Goal: Information Seeking & Learning: Find specific page/section

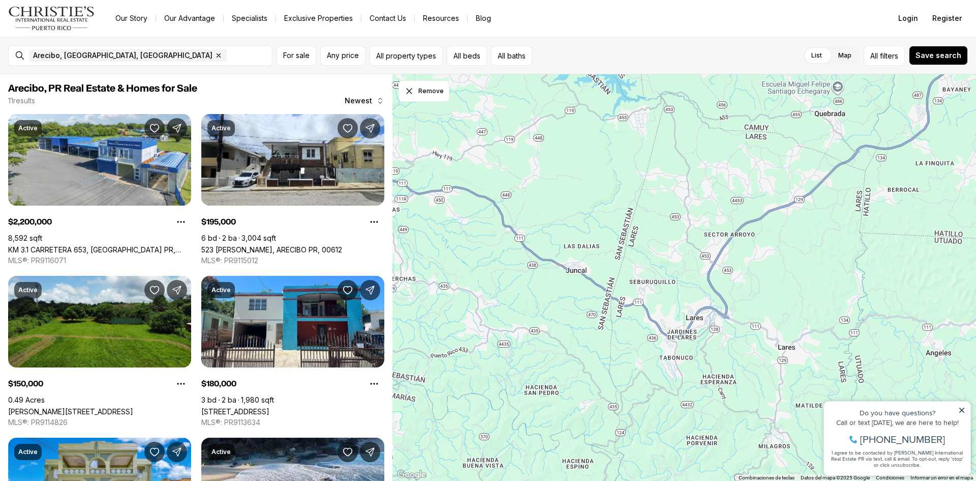
drag, startPoint x: 481, startPoint y: 400, endPoint x: 976, endPoint y: -44, distance: 665.4
click at [976, 0] on html "Go to: Homepage Our Story Our Advantage Specialists Exclusive Properties Contac…" at bounding box center [488, 240] width 976 height 481
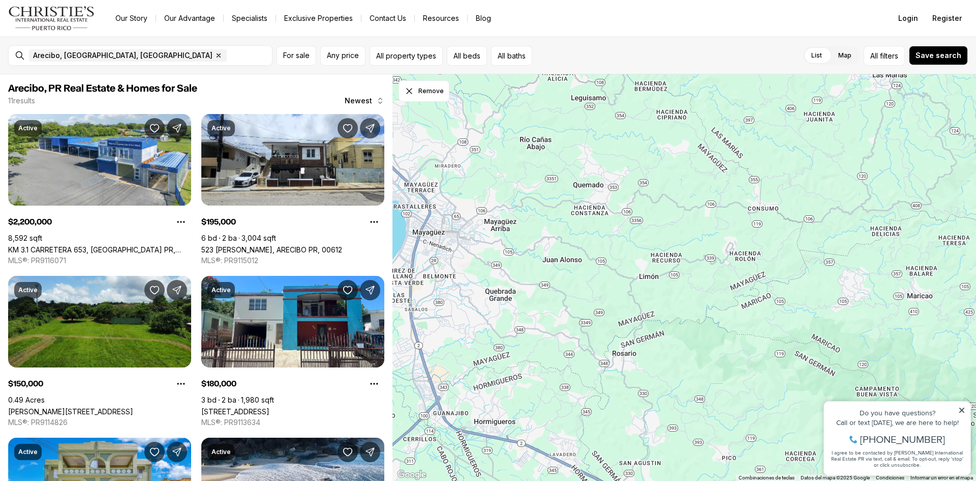
drag, startPoint x: 453, startPoint y: 457, endPoint x: 968, endPoint y: 75, distance: 641.2
click at [968, 75] on div at bounding box center [685, 277] width 584 height 407
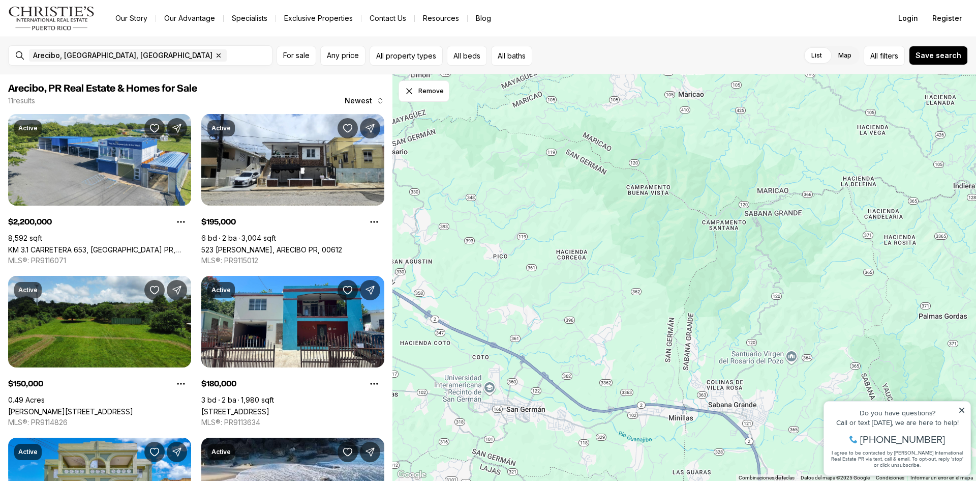
drag, startPoint x: 692, startPoint y: 409, endPoint x: 462, endPoint y: 207, distance: 305.9
click at [462, 207] on div at bounding box center [685, 277] width 584 height 407
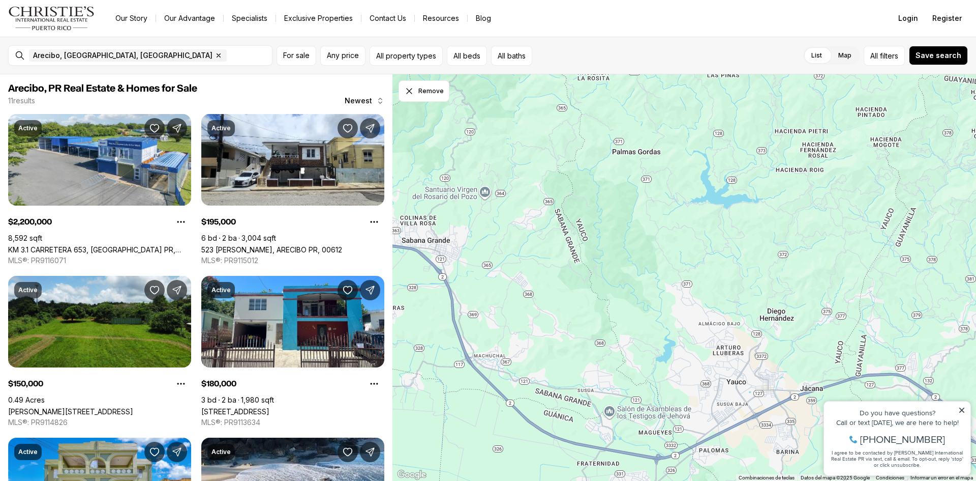
drag, startPoint x: 750, startPoint y: 323, endPoint x: 443, endPoint y: 158, distance: 348.3
click at [443, 158] on div at bounding box center [685, 277] width 584 height 407
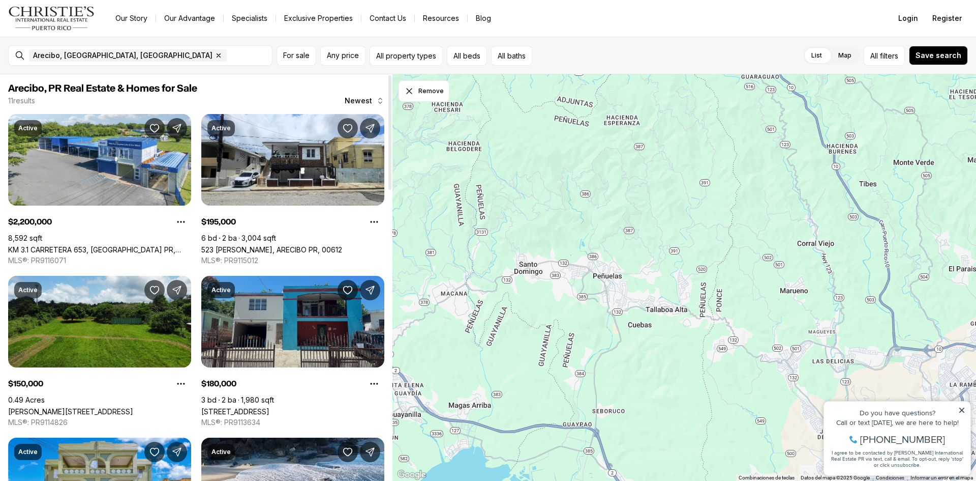
drag, startPoint x: 773, startPoint y: 380, endPoint x: 233, endPoint y: 353, distance: 540.7
click at [233, 353] on div "Arecibo, PR Real Estate & Homes for Sale 11 results Newest Active $2,200,000 8,…" at bounding box center [488, 277] width 976 height 406
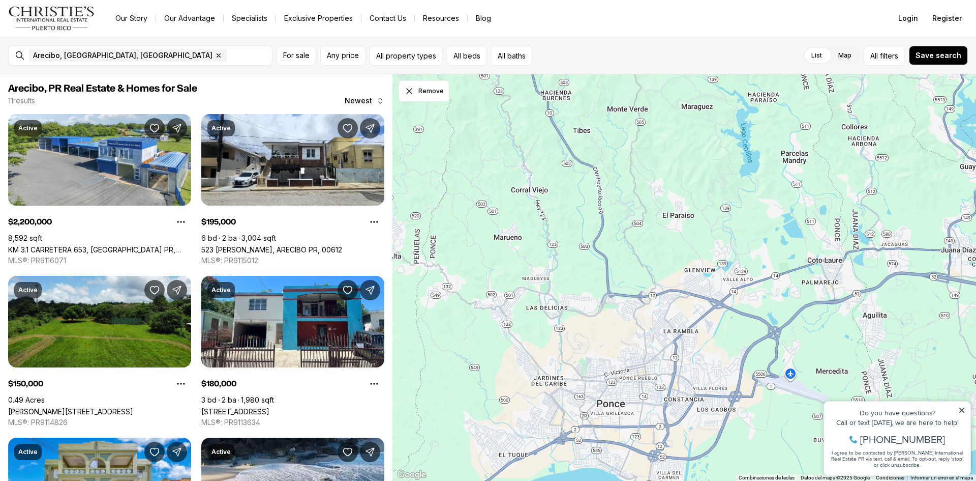
drag, startPoint x: 709, startPoint y: 383, endPoint x: 420, endPoint y: 327, distance: 294.6
click at [420, 327] on div at bounding box center [685, 277] width 584 height 407
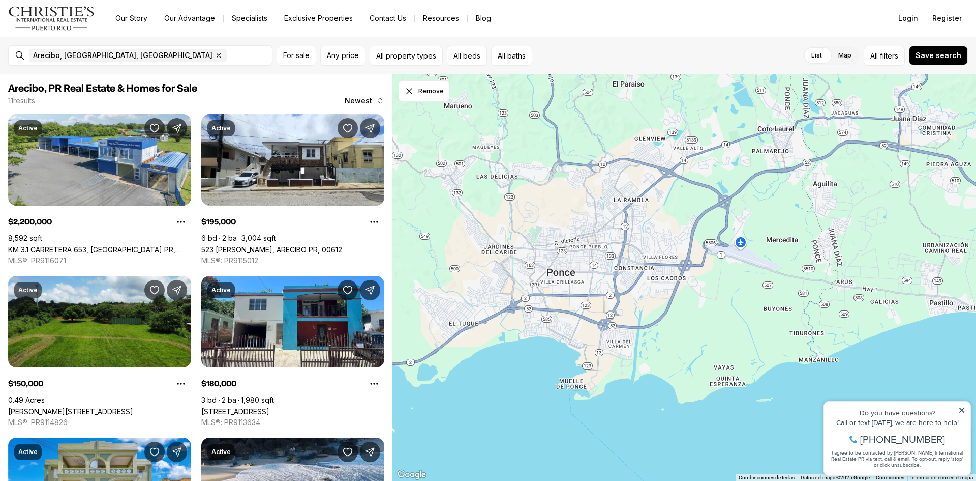
drag, startPoint x: 683, startPoint y: 397, endPoint x: 634, endPoint y: 264, distance: 141.3
click at [634, 264] on div at bounding box center [685, 277] width 584 height 407
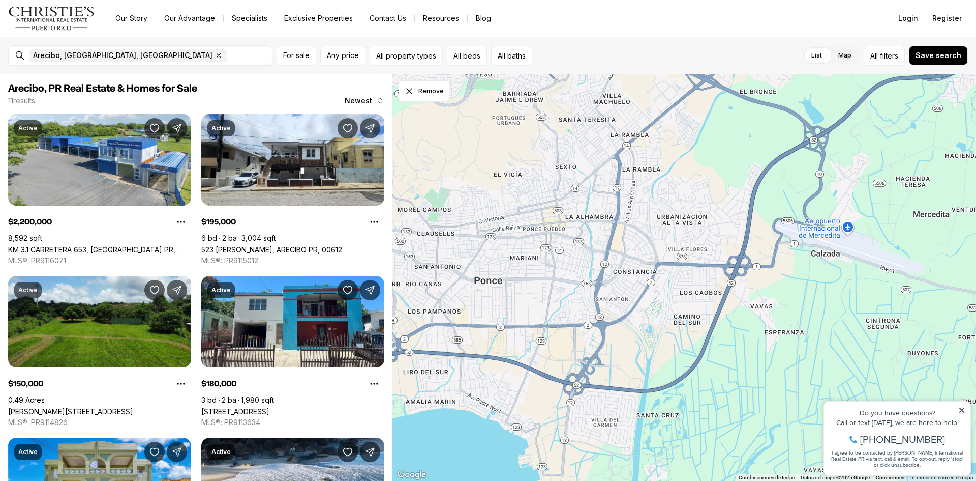
click at [602, 223] on div at bounding box center [685, 277] width 584 height 407
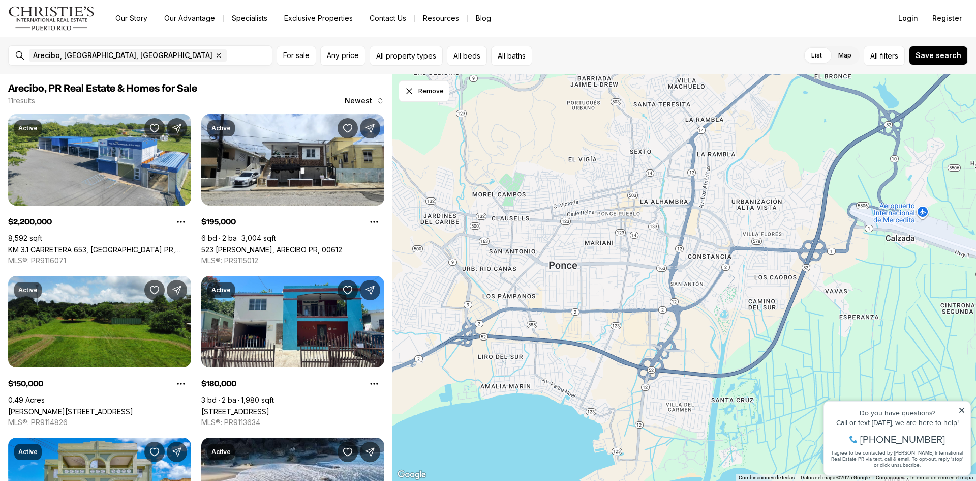
drag, startPoint x: 578, startPoint y: 239, endPoint x: 654, endPoint y: 223, distance: 78.0
click at [654, 223] on div at bounding box center [685, 277] width 584 height 407
click at [112, 54] on input "text" at bounding box center [148, 55] width 239 height 9
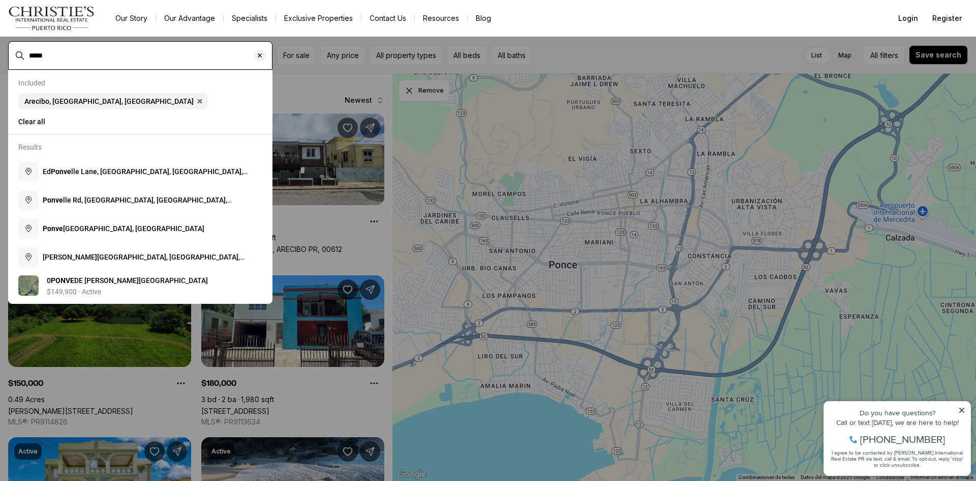
click at [45, 57] on input "*****" at bounding box center [148, 55] width 239 height 9
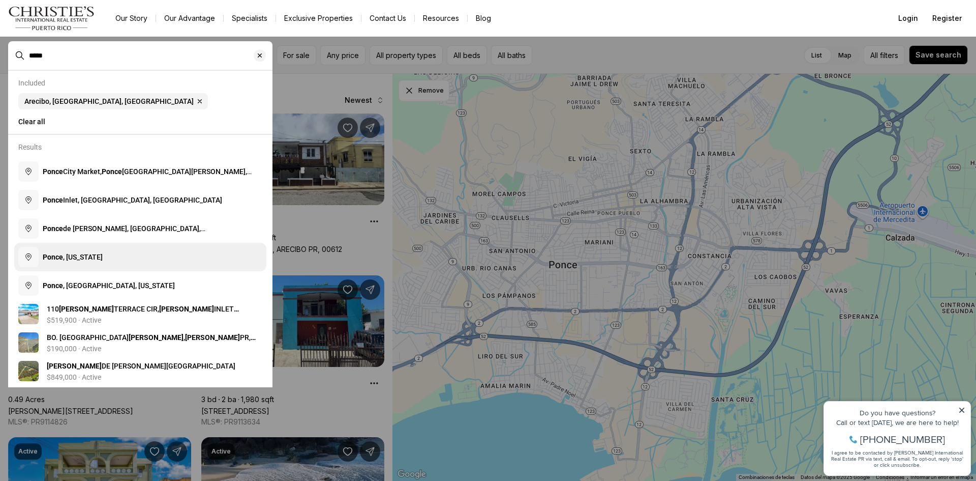
type input "*****"
click at [60, 260] on b "Ponce" at bounding box center [53, 257] width 20 height 8
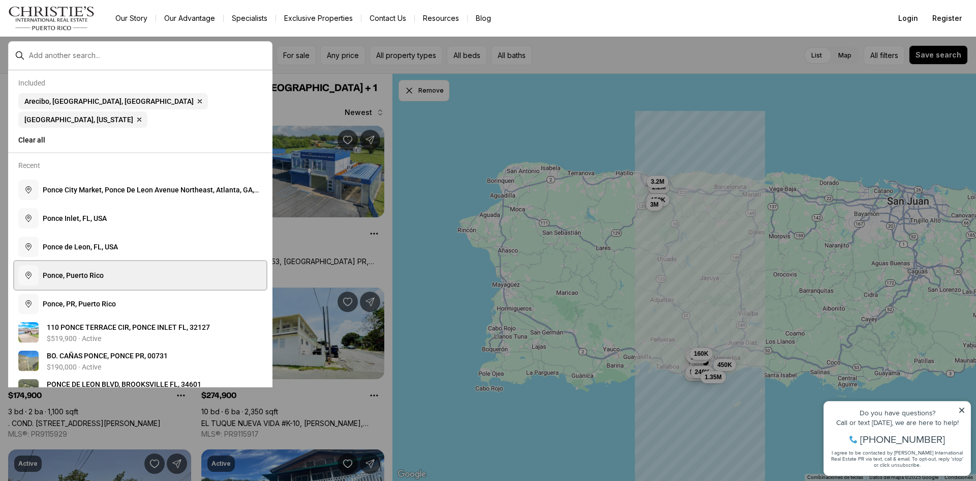
click at [76, 271] on span "P o n c e , P u e r t o R i c o" at bounding box center [73, 275] width 61 height 8
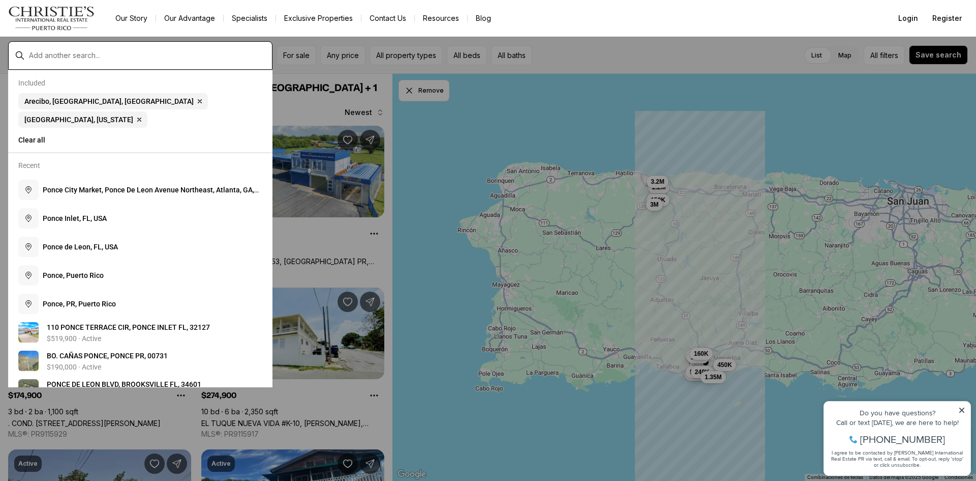
click at [85, 51] on input "text" at bounding box center [148, 55] width 239 height 9
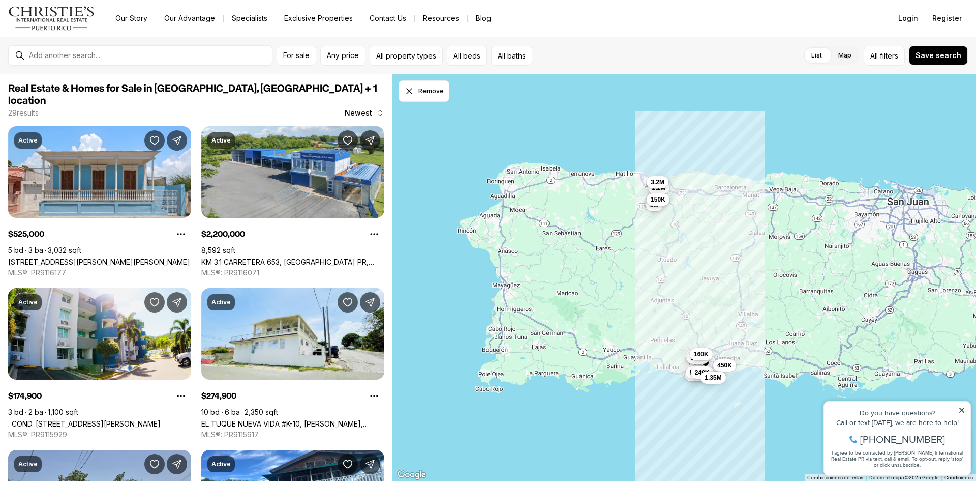
click at [656, 195] on span "150K" at bounding box center [658, 199] width 15 height 8
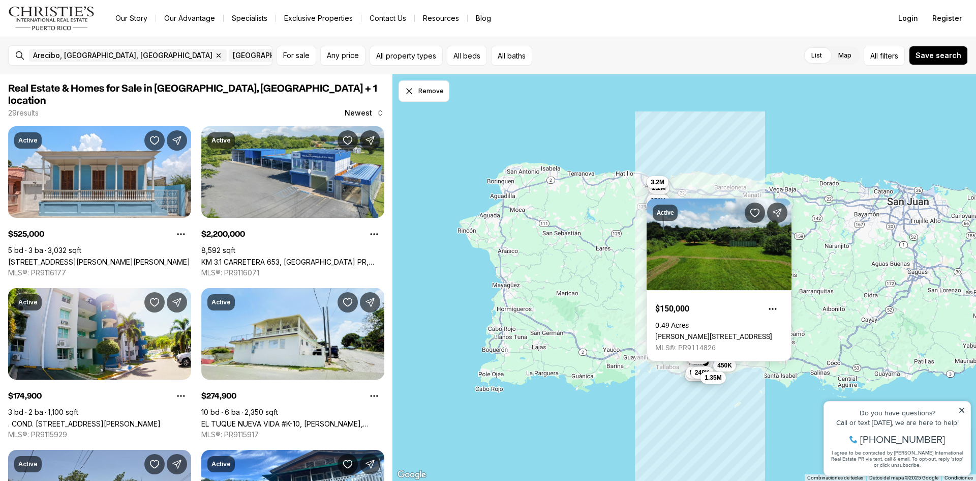
click at [601, 106] on div "2.2M 3.2M 150K 3M 175K 190K 160K 275K 57K 249K 450K 1.35M" at bounding box center [685, 277] width 584 height 407
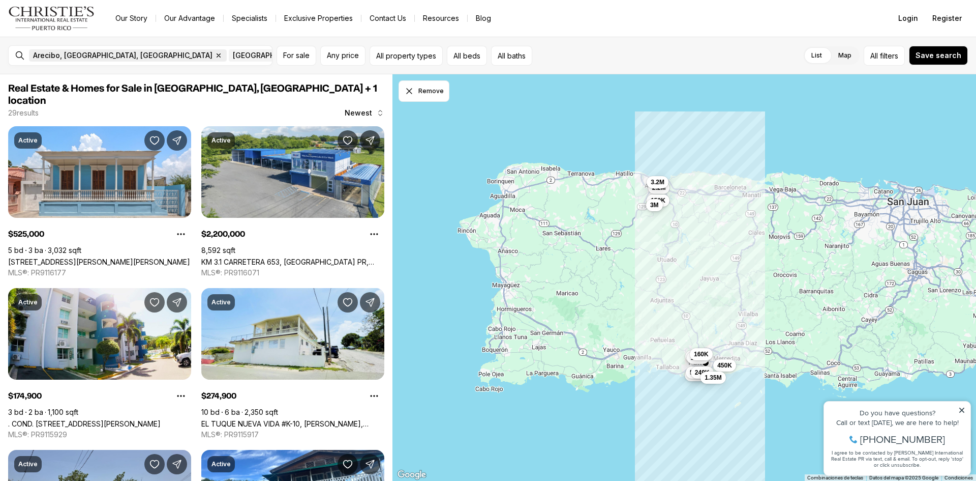
click at [98, 53] on span "Arecibo, PR, US Remove Arecibo, PR, US" at bounding box center [128, 55] width 198 height 12
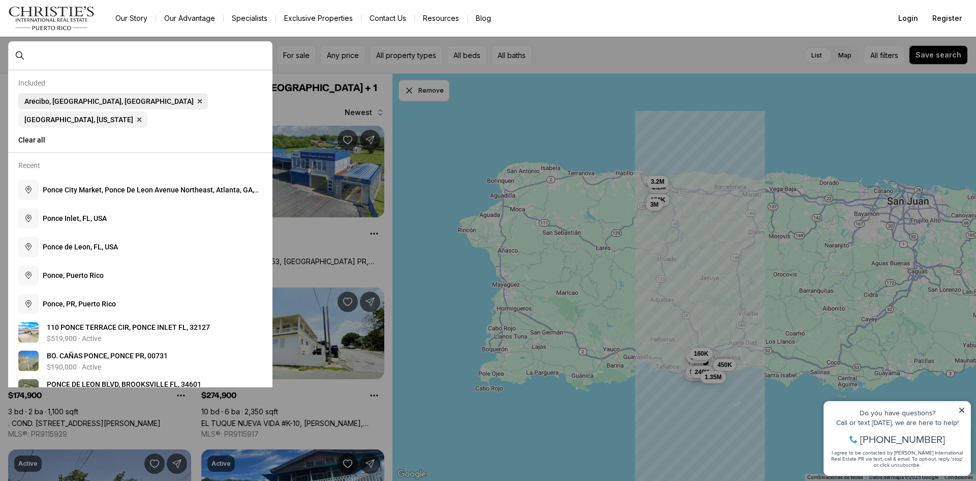
click at [196, 105] on icon "button" at bounding box center [200, 101] width 8 height 8
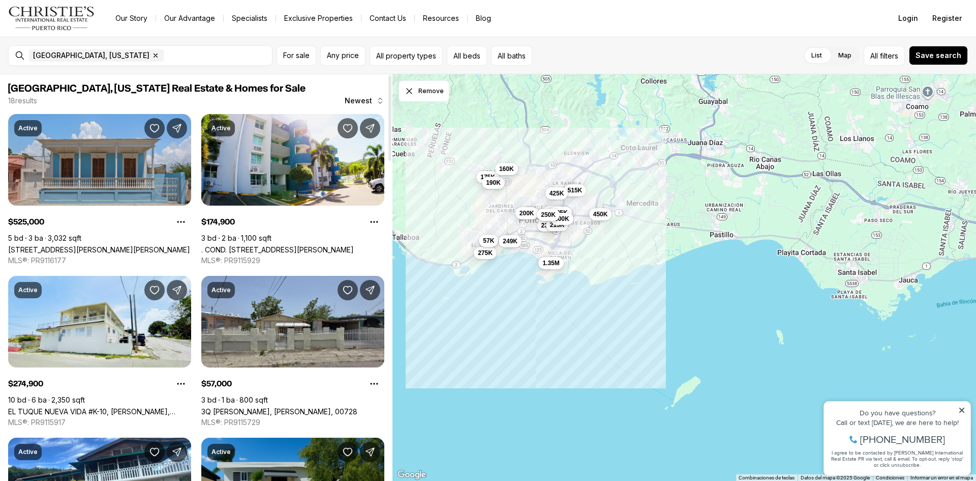
click at [92, 245] on link "[STREET_ADDRESS][PERSON_NAME][PERSON_NAME]" at bounding box center [99, 249] width 182 height 9
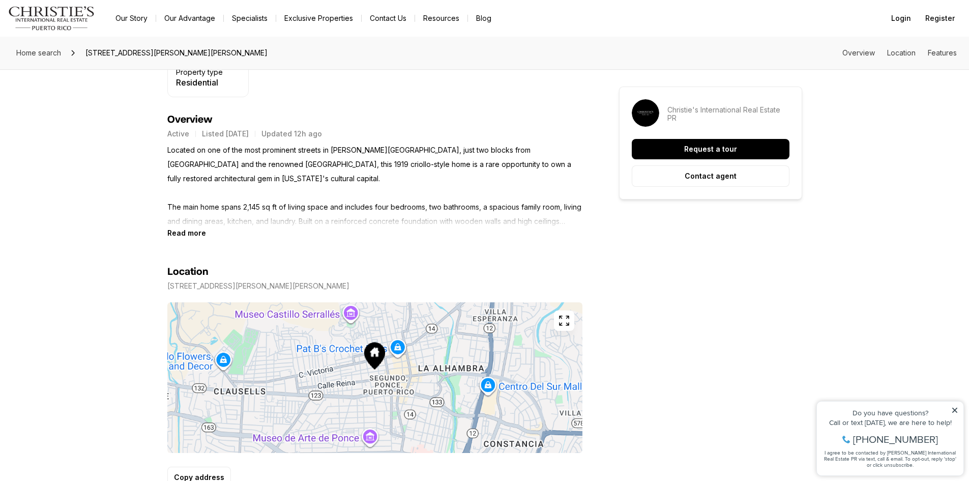
scroll to position [407, 0]
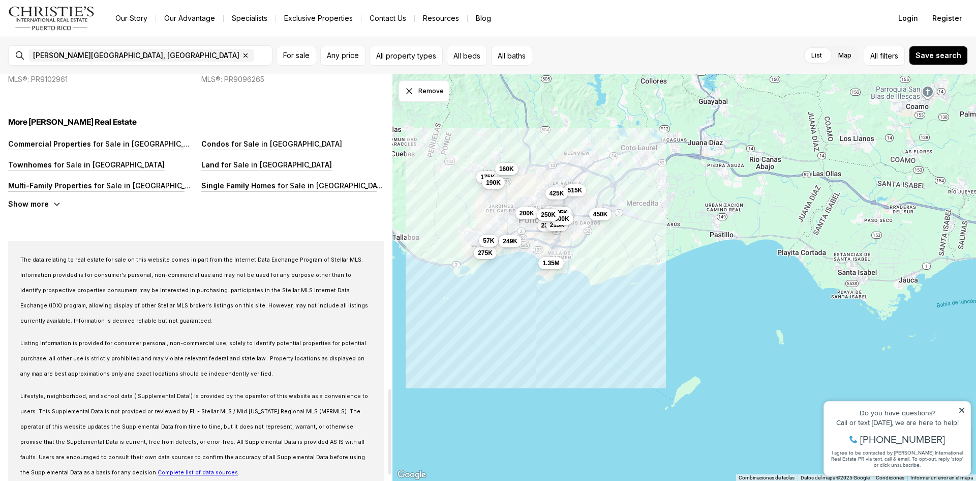
scroll to position [1515, 0]
